Goal: Information Seeking & Learning: Learn about a topic

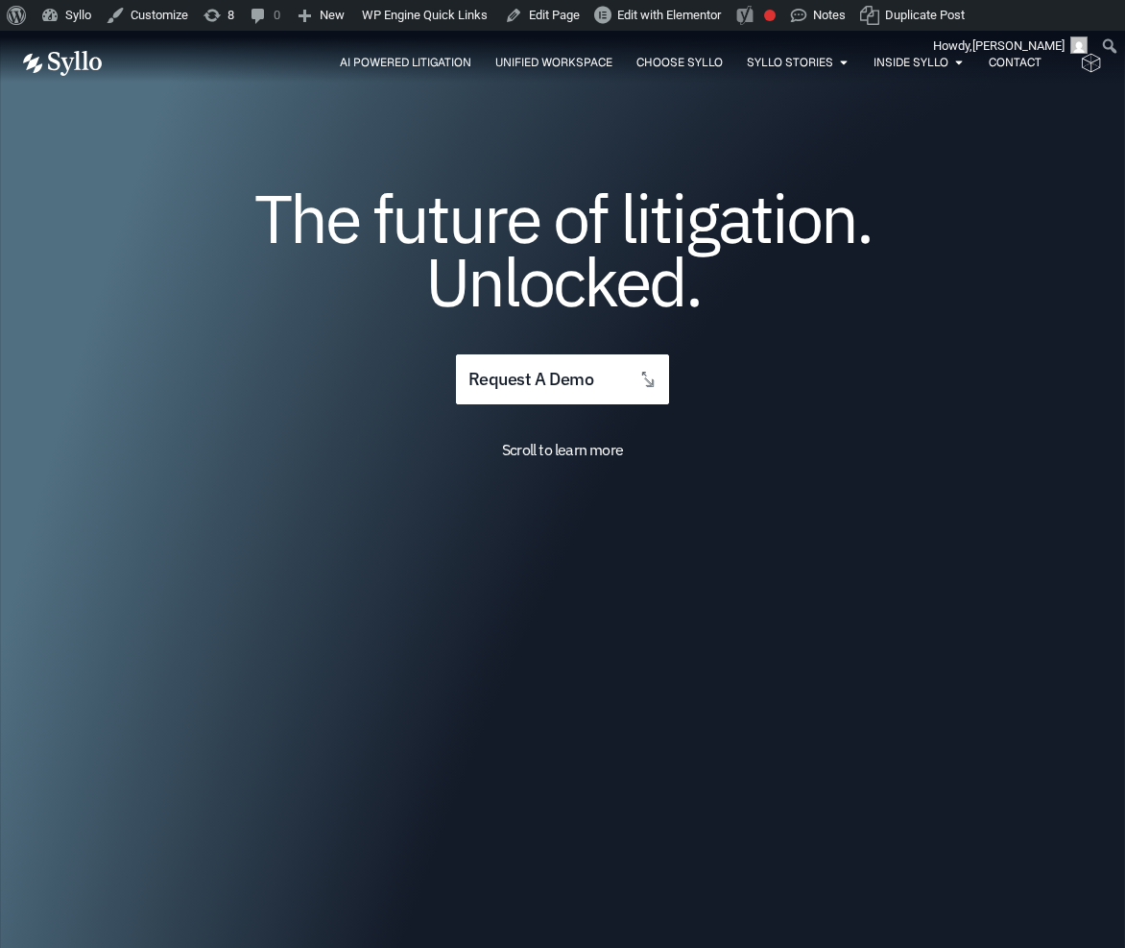
scroll to position [206, 0]
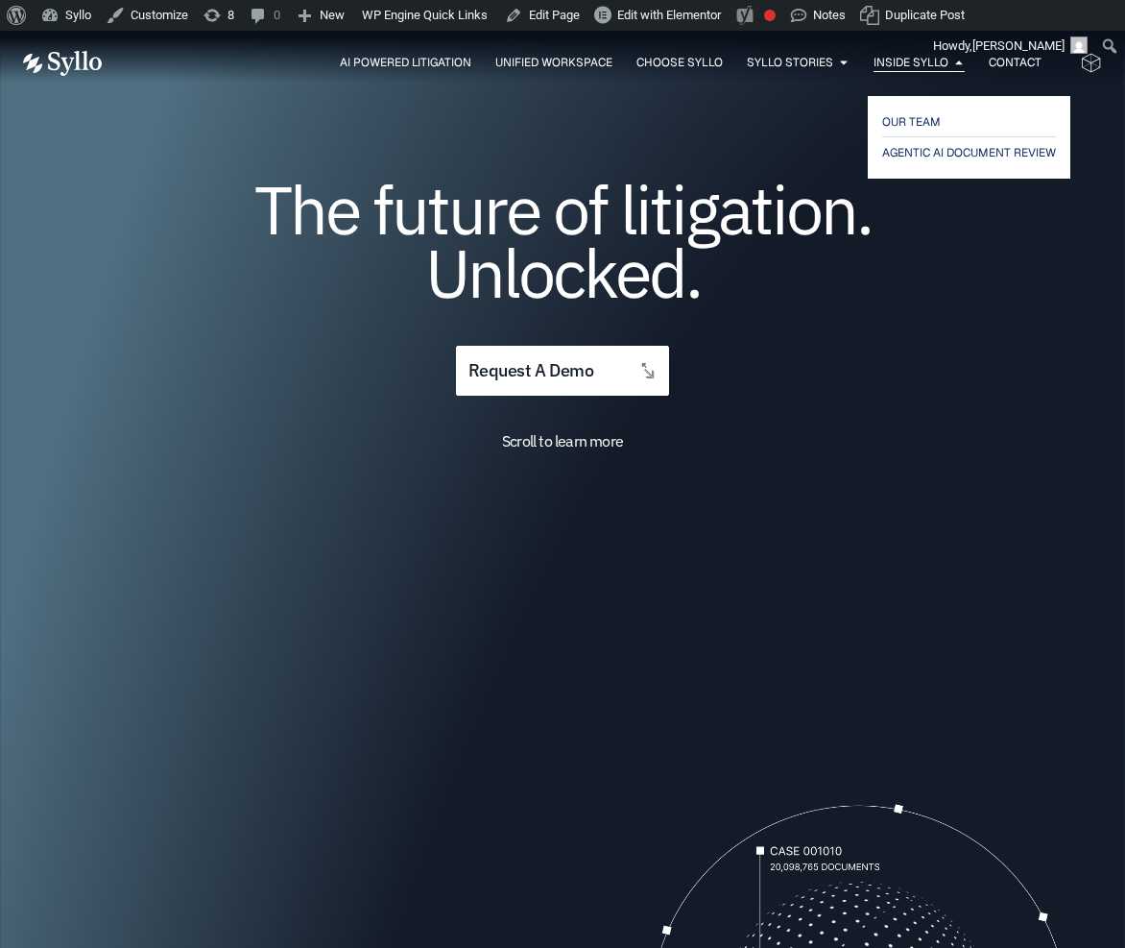
click at [920, 63] on span "Inside Syllo" at bounding box center [911, 62] width 75 height 17
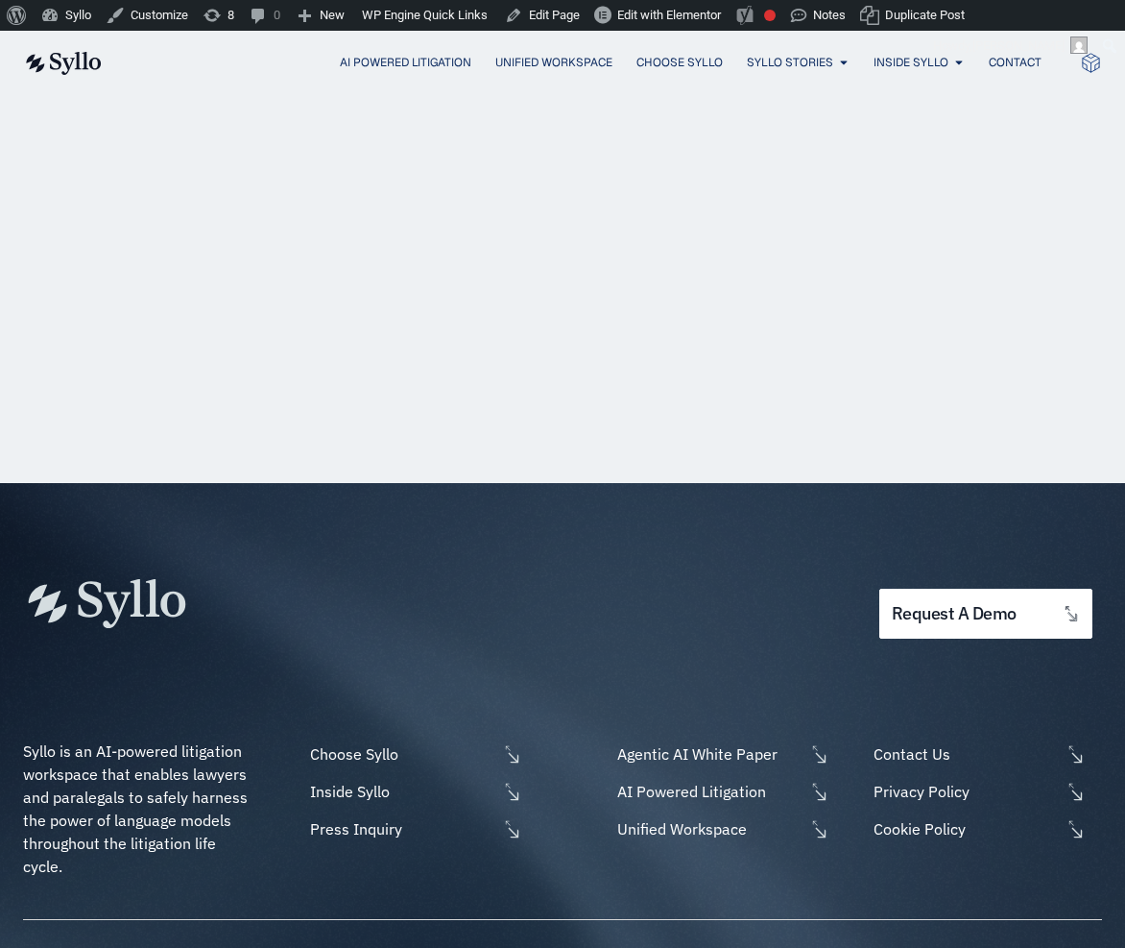
scroll to position [2721, 0]
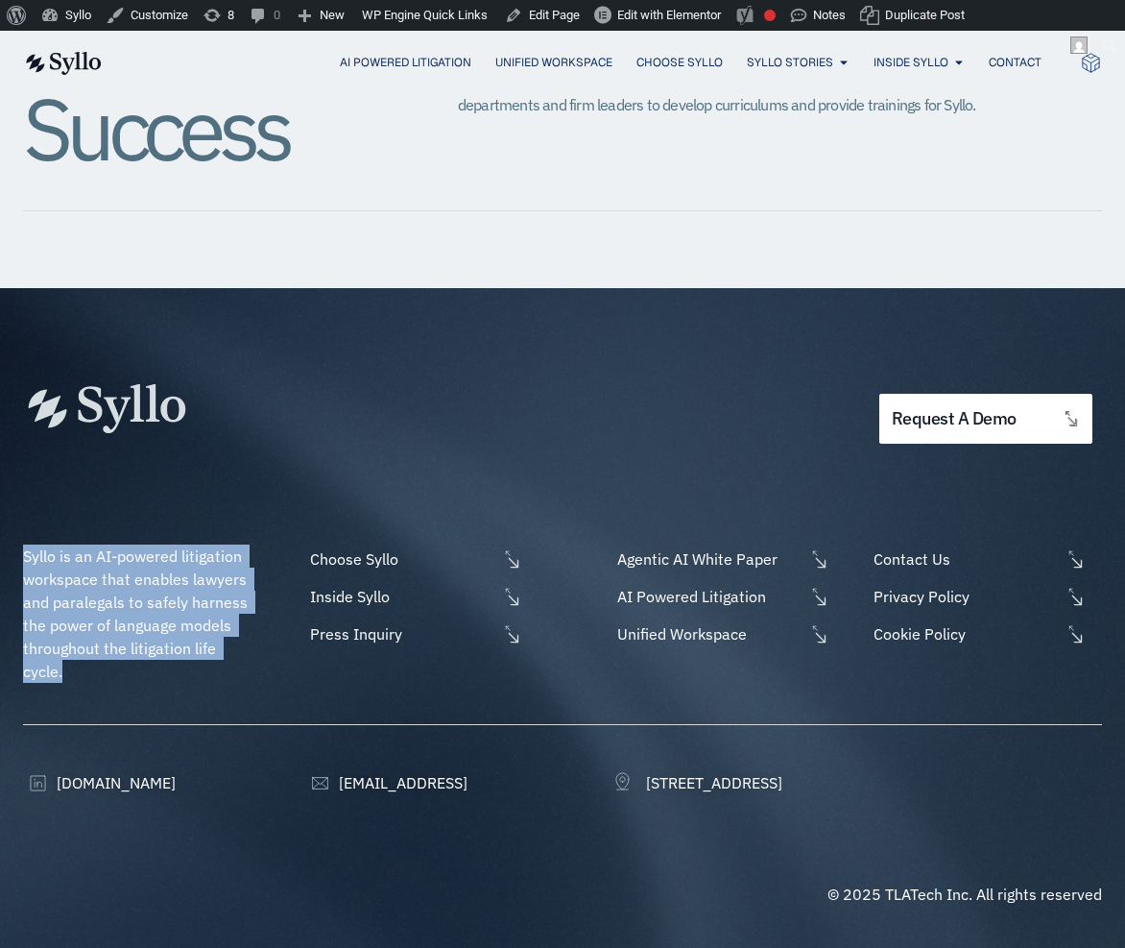
drag, startPoint x: 62, startPoint y: 653, endPoint x: 24, endPoint y: 543, distance: 116.9
click at [24, 546] on span "Syllo is an AI-powered litigation workspace that enables lawyers and paralegals…" at bounding box center [137, 613] width 229 height 134
copy span "Syllo is an AI-powered litigation workspace that enables lawyers and paralegals…"
click at [62, 656] on span "Syllo is an AI-powered litigation workspace that enables lawyers and paralegals…" at bounding box center [137, 613] width 229 height 134
drag, startPoint x: 69, startPoint y: 651, endPoint x: 24, endPoint y: 543, distance: 117.5
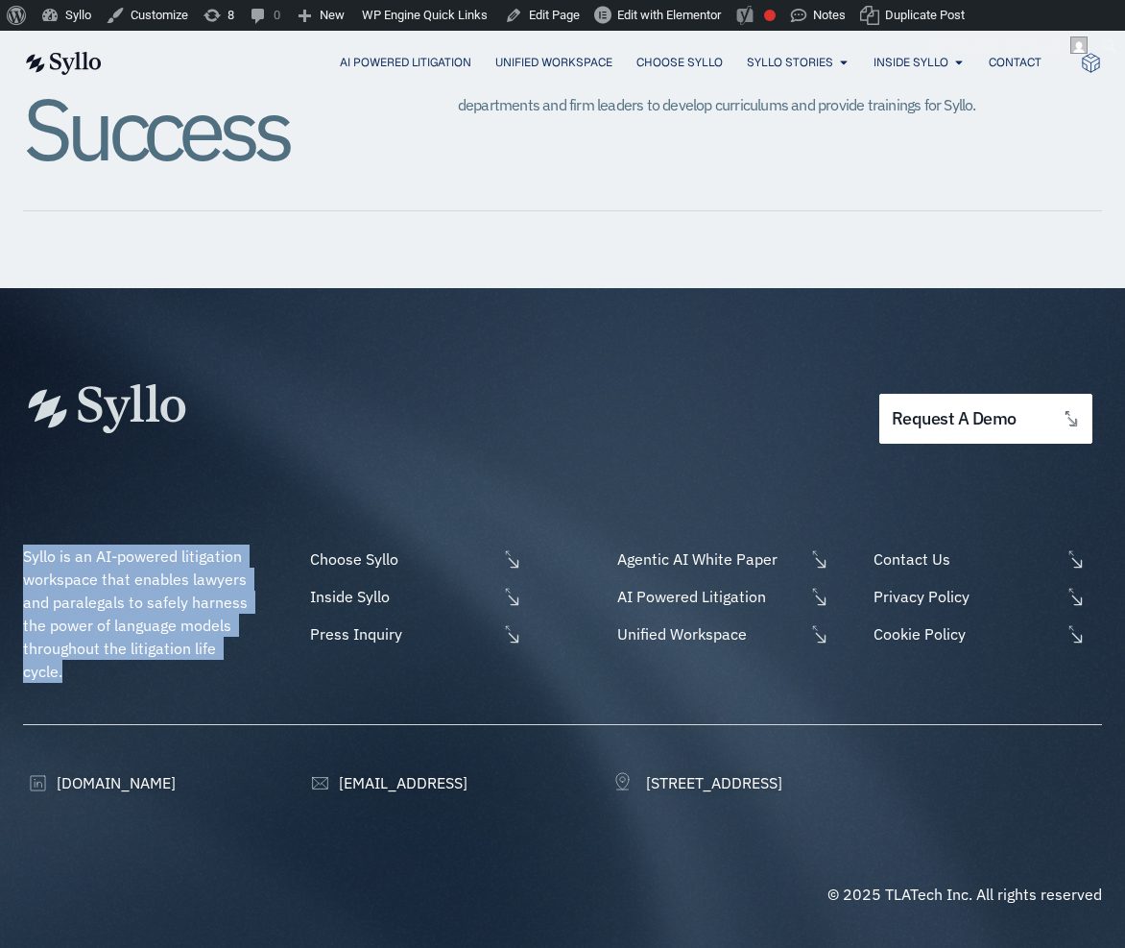
click at [24, 544] on p "Syllo is an AI-powered litigation workspace that enables lawyers and paralegals…" at bounding box center [140, 613] width 234 height 138
copy span "Syllo is an AI-powered litigation workspace that enables lawyers and paralegals…"
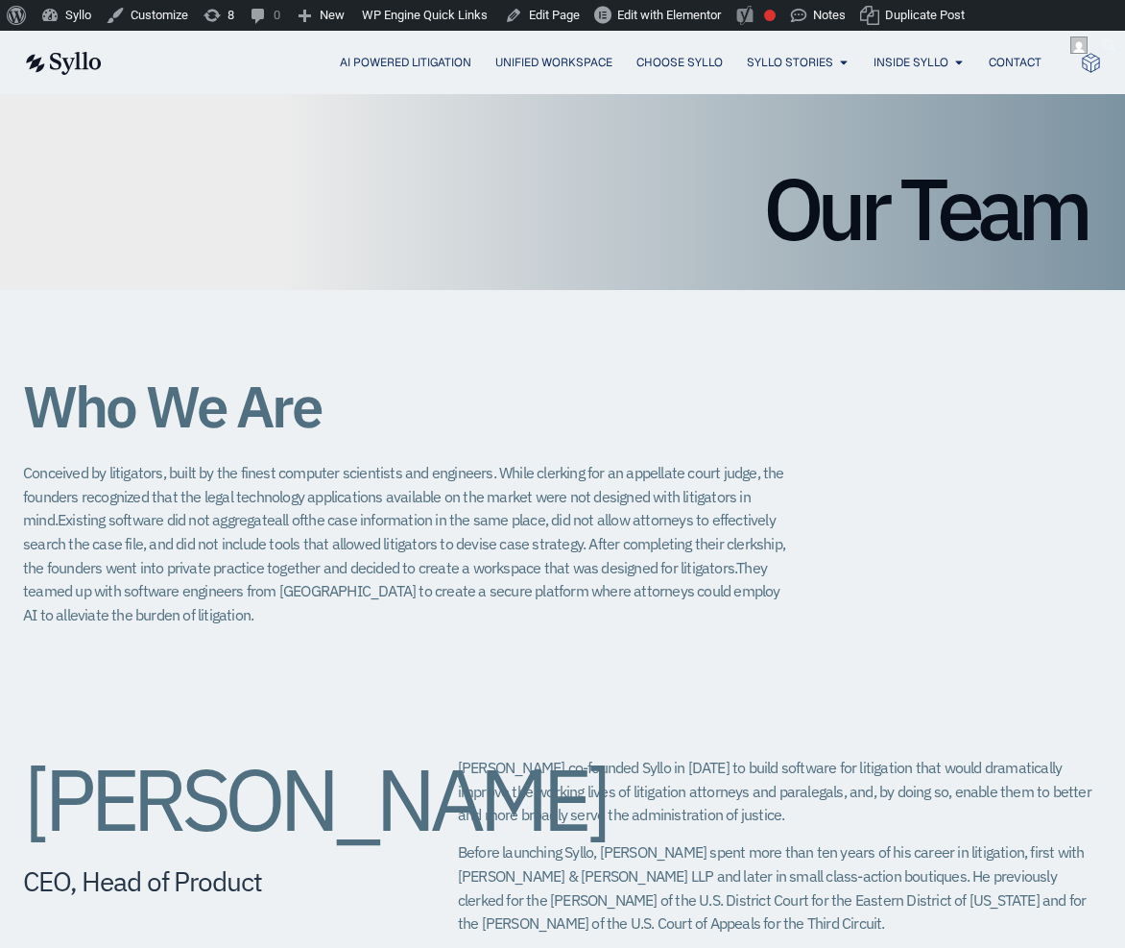
scroll to position [158, 0]
click at [79, 55] on img at bounding box center [62, 63] width 79 height 23
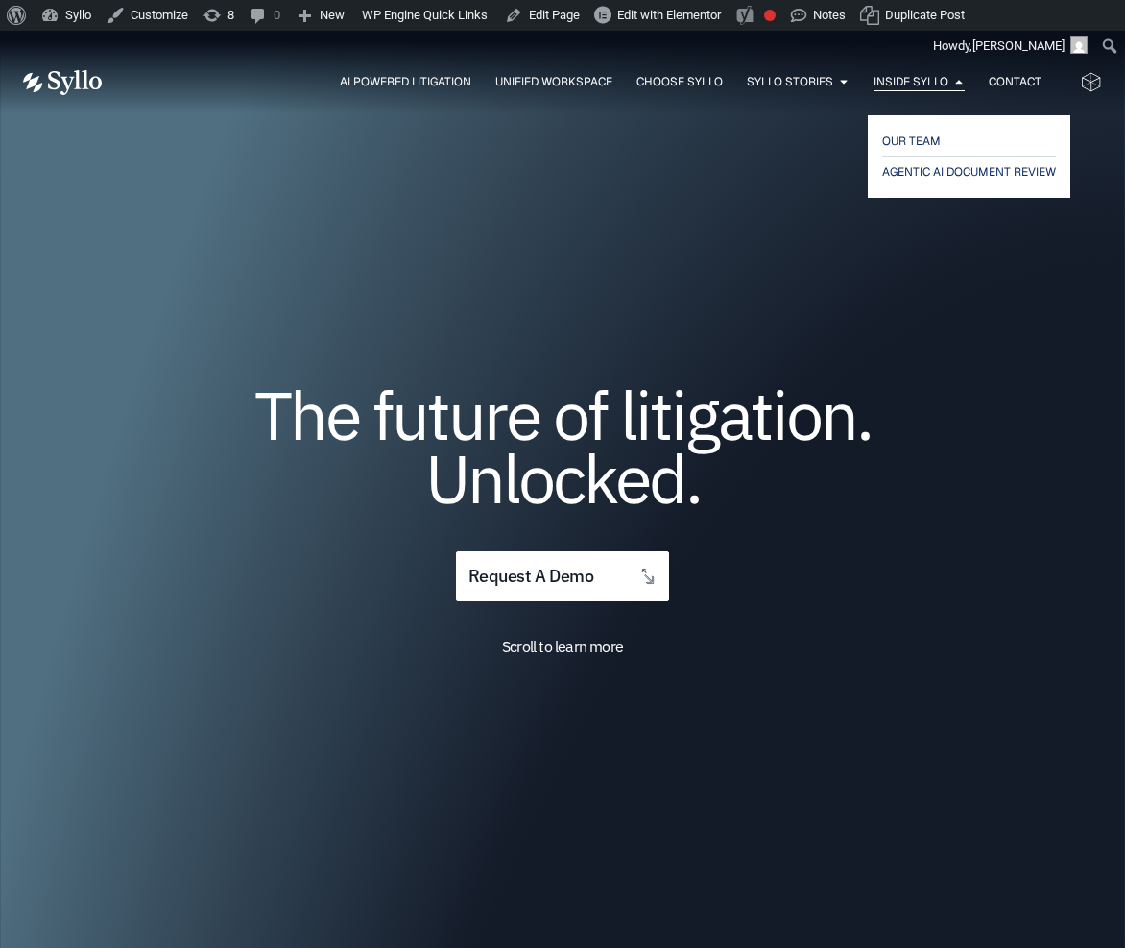
click at [907, 73] on span "Inside Syllo" at bounding box center [911, 81] width 75 height 17
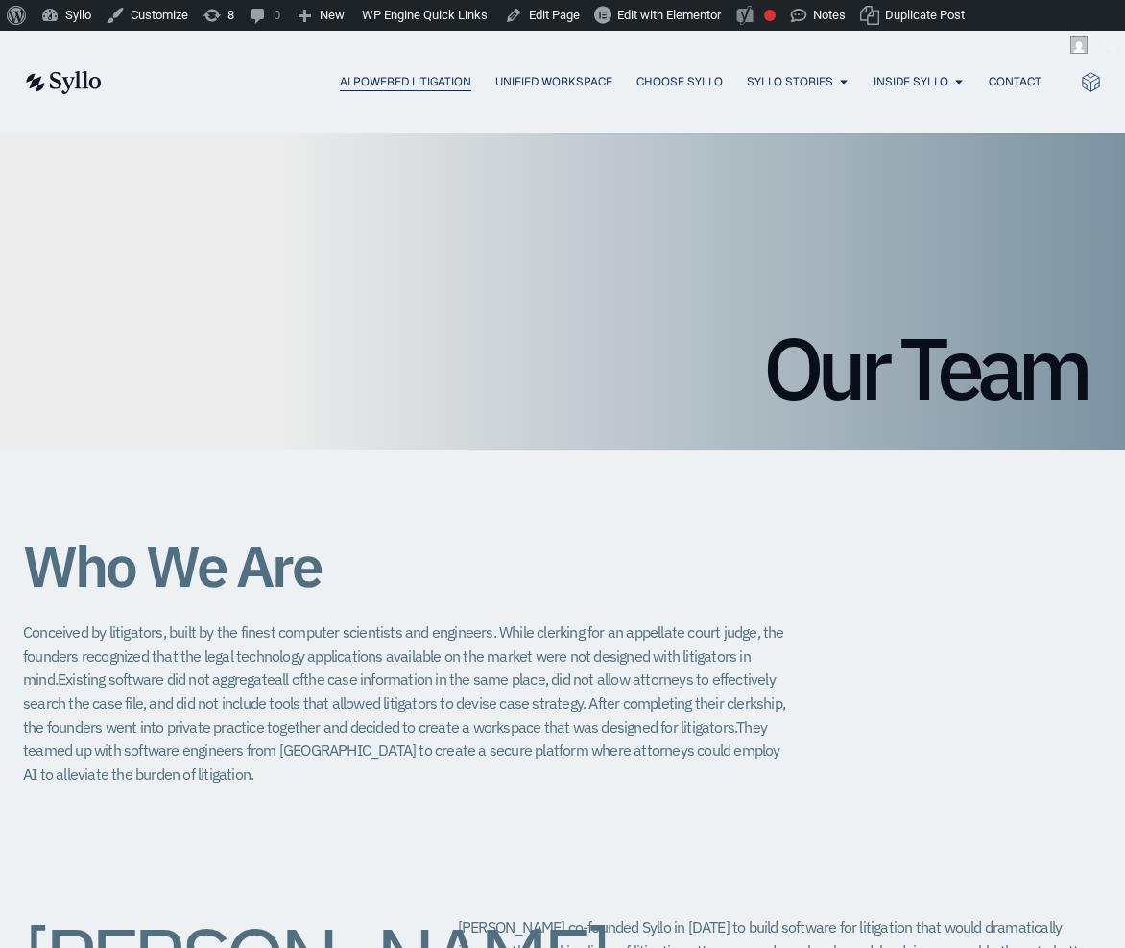
click at [388, 77] on span "AI Powered Litigation" at bounding box center [406, 81] width 132 height 17
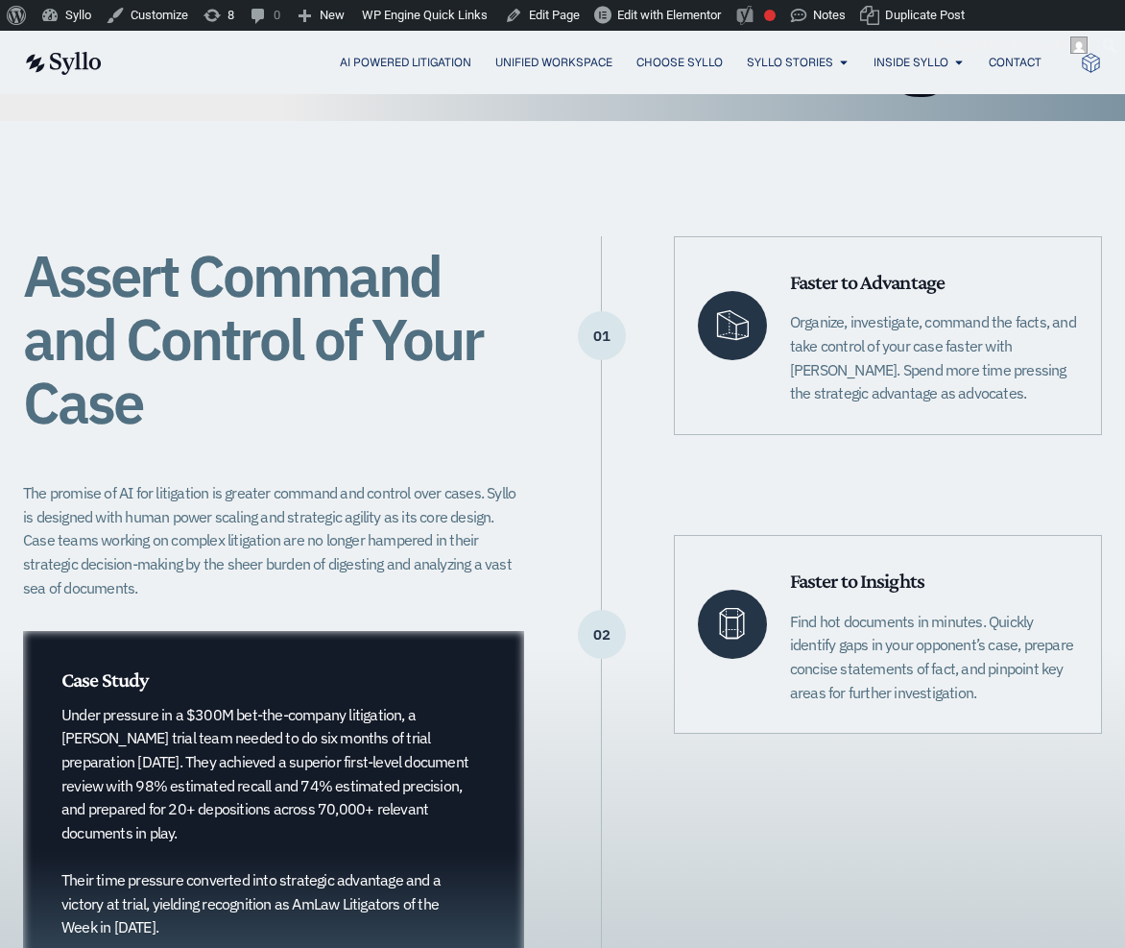
scroll to position [313, 0]
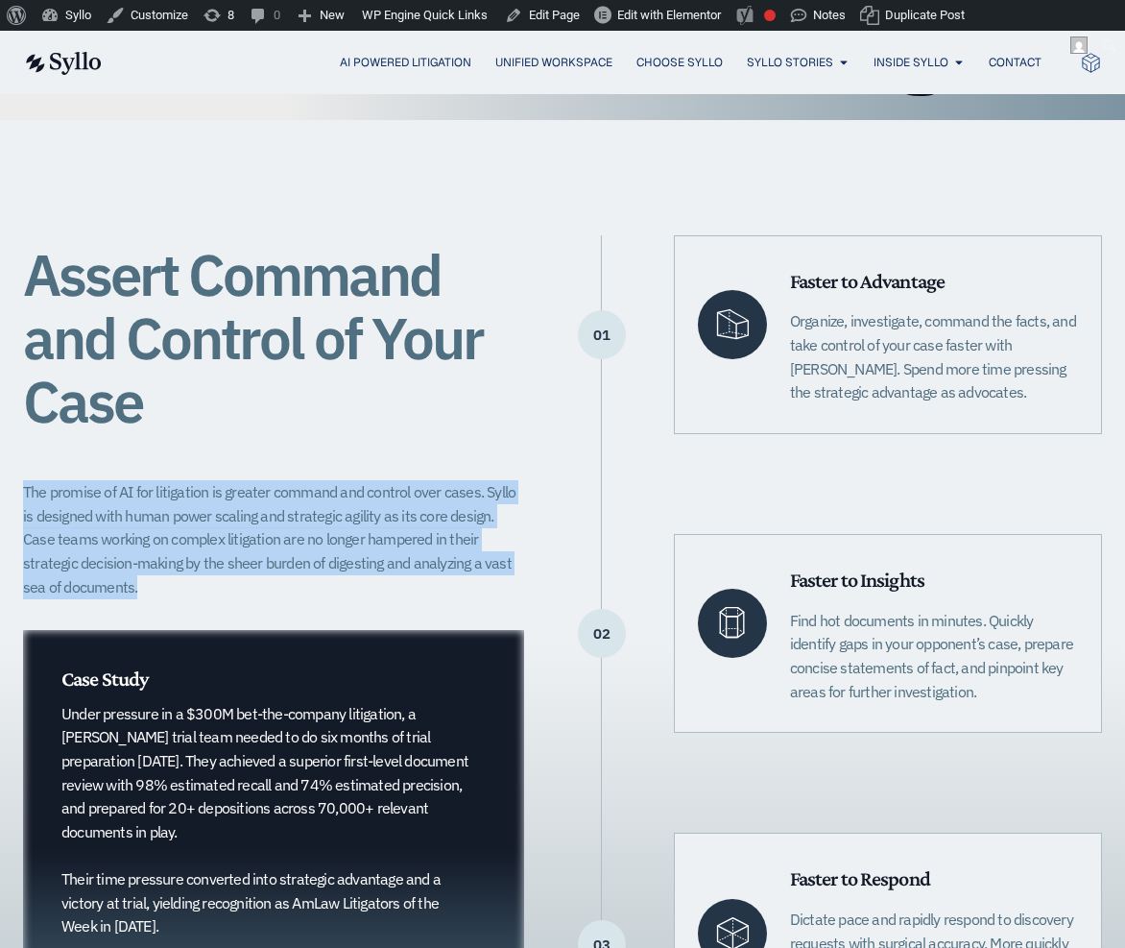
drag, startPoint x: 107, startPoint y: 591, endPoint x: 24, endPoint y: 496, distance: 125.2
click at [24, 496] on p "The promise of AI for litigation is greater command and control over cases. Syl…" at bounding box center [273, 539] width 501 height 118
copy p "The promise of AI for litigation is greater command and control over cases. Syl…"
click at [543, 58] on span "Unified Workspace" at bounding box center [554, 62] width 117 height 17
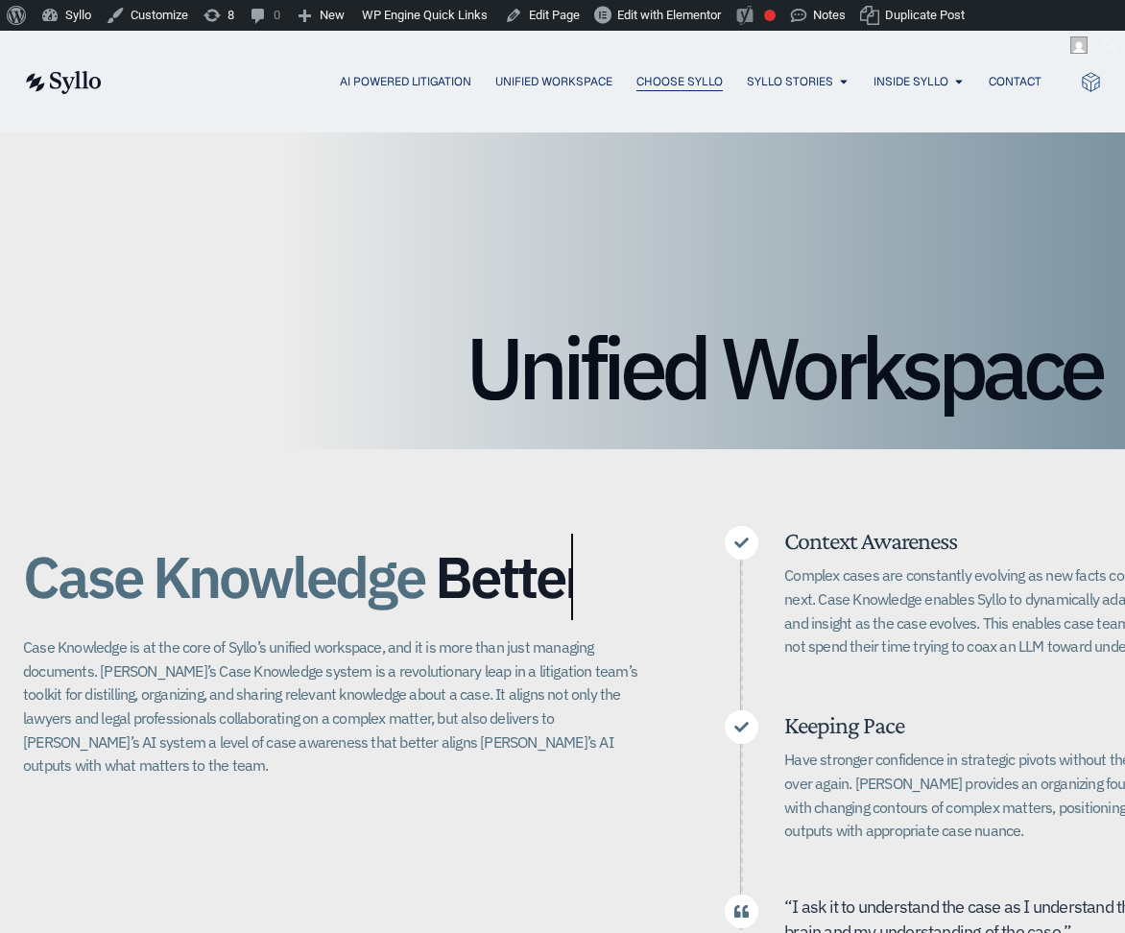
click at [671, 79] on span "Choose Syllo" at bounding box center [680, 81] width 86 height 17
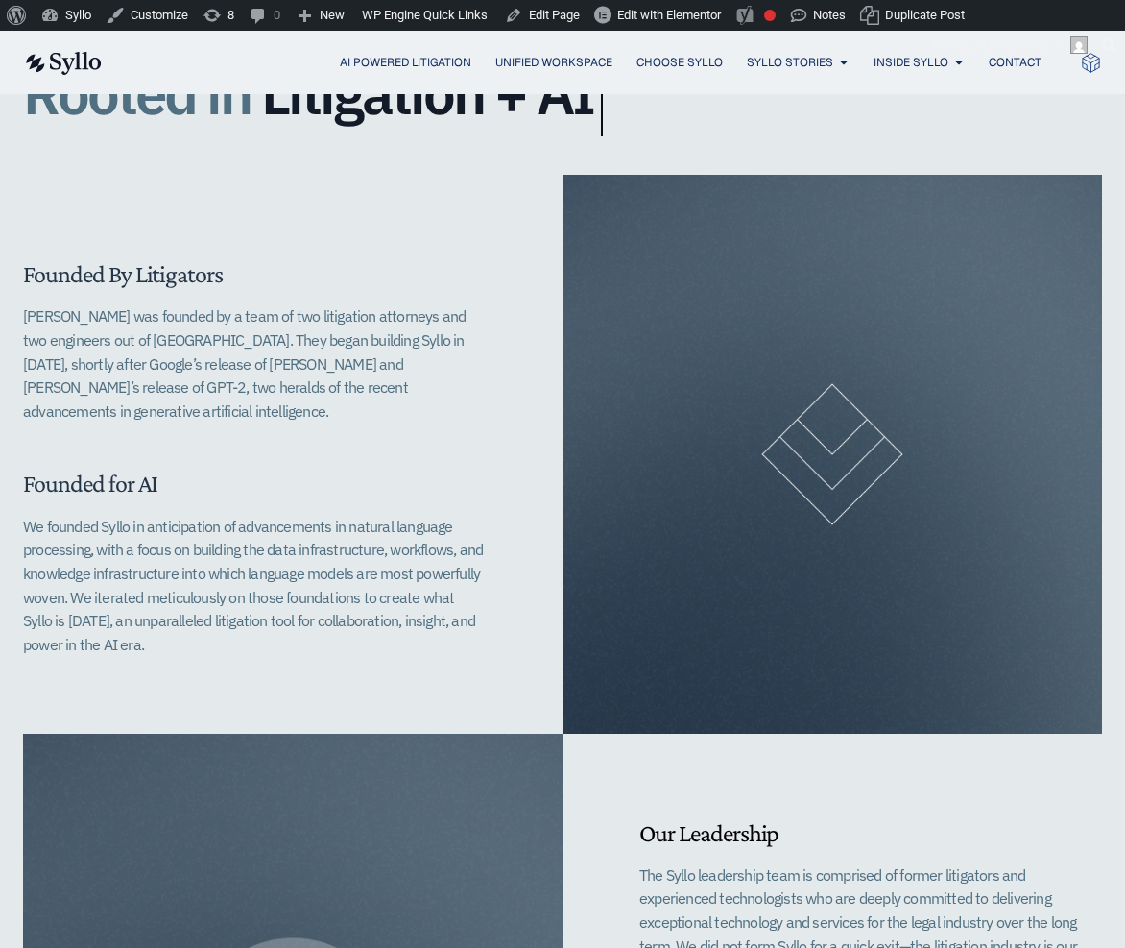
scroll to position [513, 0]
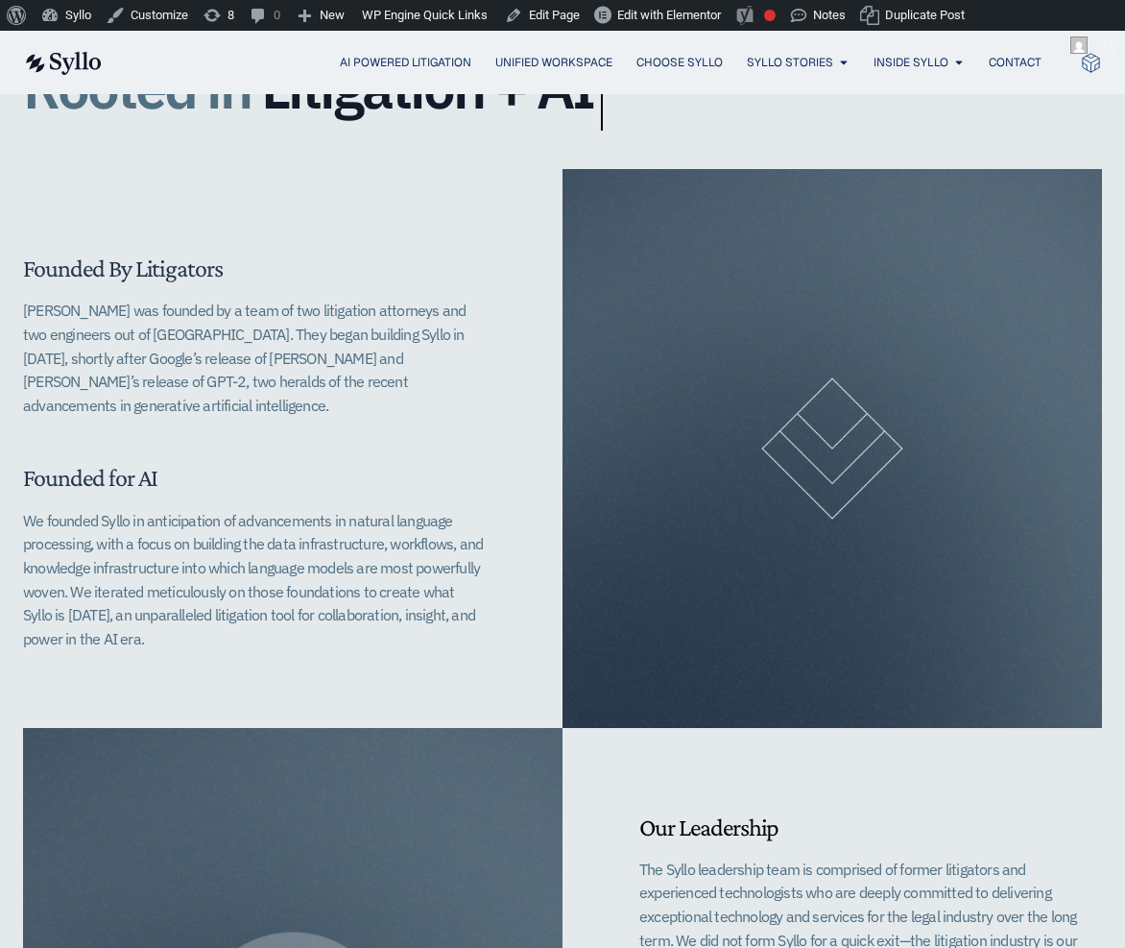
drag, startPoint x: 108, startPoint y: 620, endPoint x: 15, endPoint y: 262, distance: 369.9
click at [15, 262] on div "Founded By Litigators Syllo was founded by a team of two litigation attorneys a…" at bounding box center [562, 448] width 1125 height 558
copy div "Founded By Litigators Syllo was founded by a team of two litigation attorneys a…"
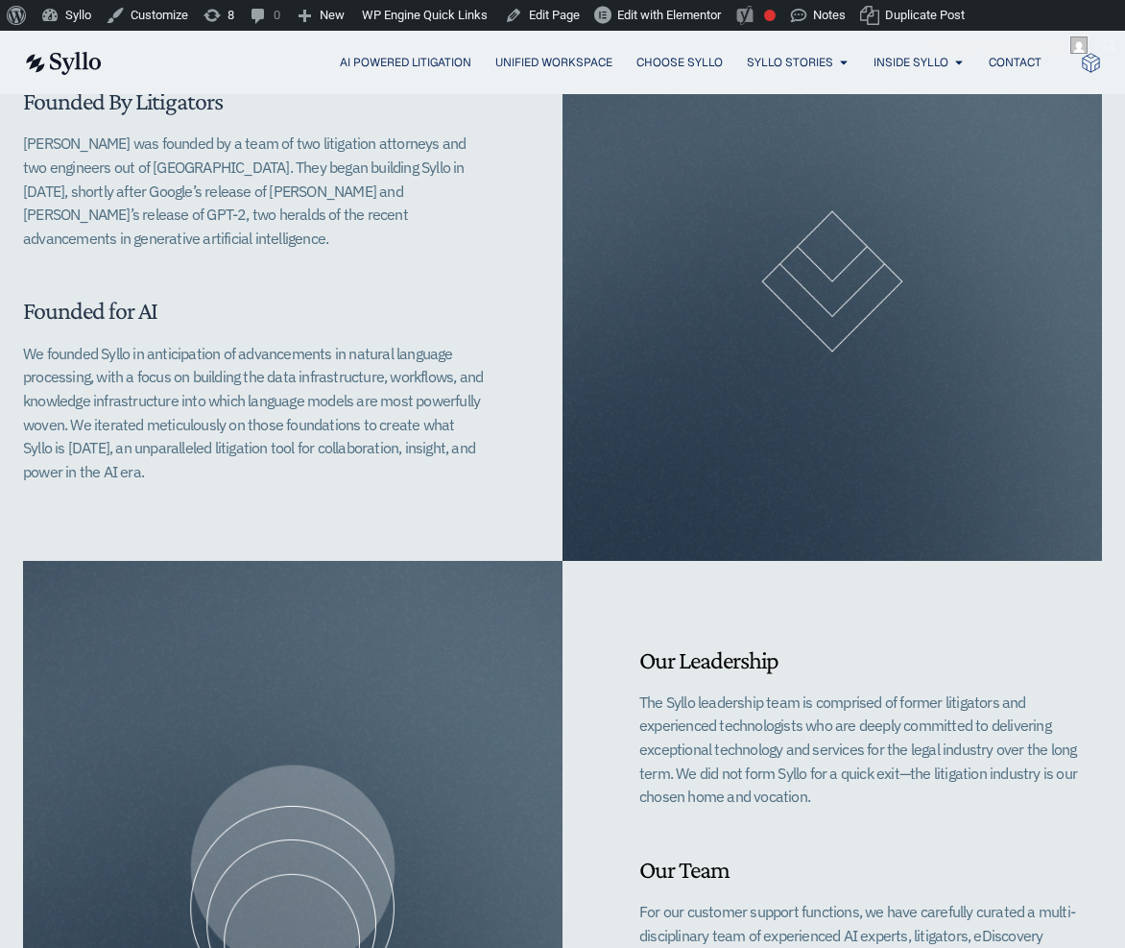
scroll to position [679, 0]
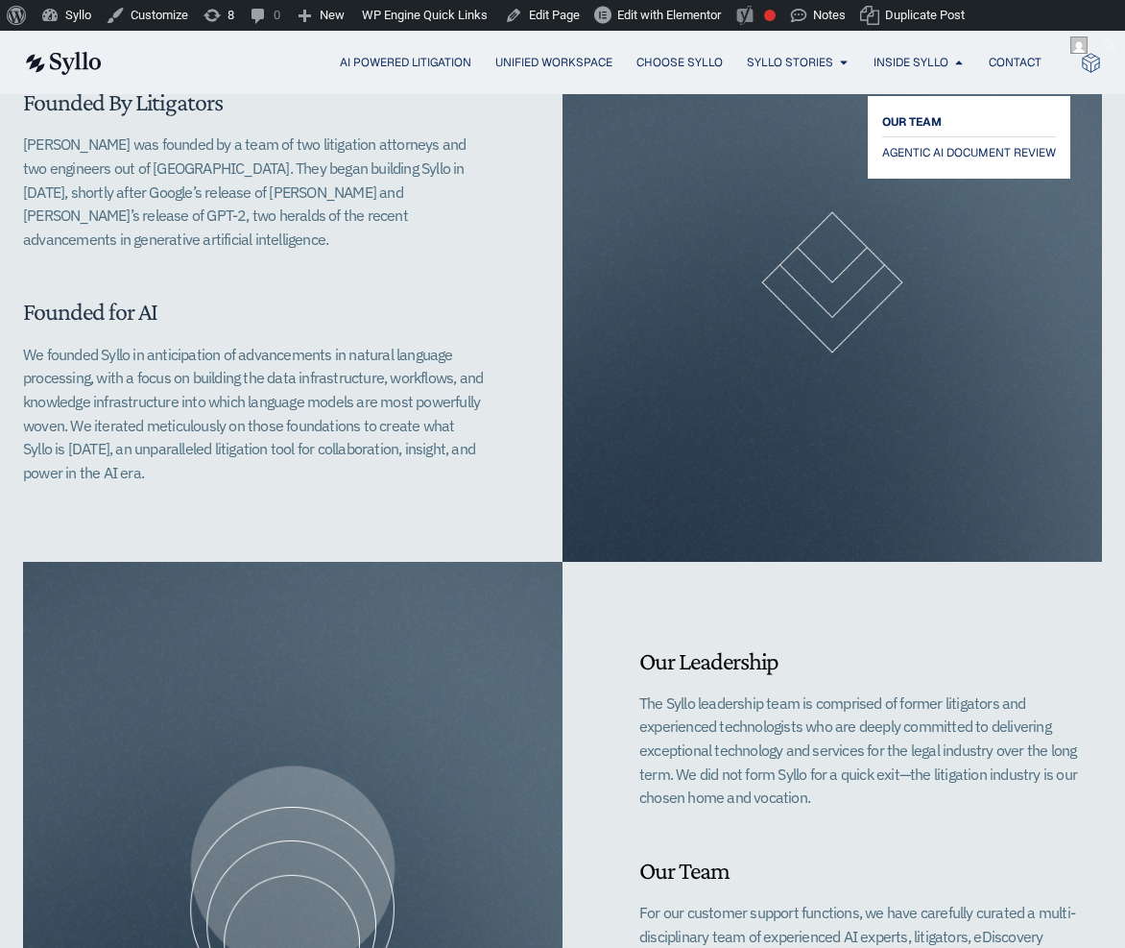
click at [909, 125] on span "OUR TEAM" at bounding box center [913, 121] width 60 height 23
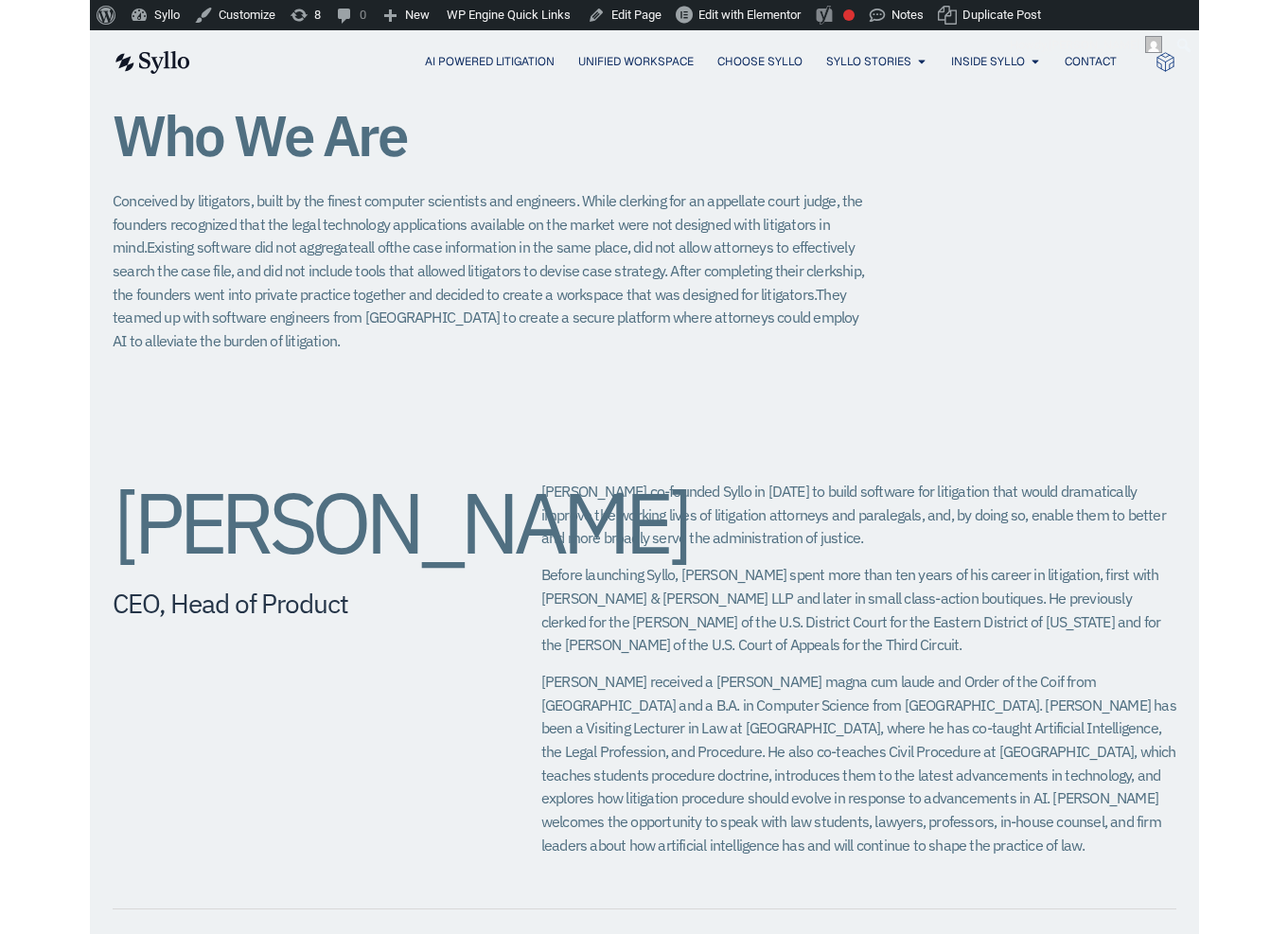
scroll to position [423, 0]
